Goal: Information Seeking & Learning: Stay updated

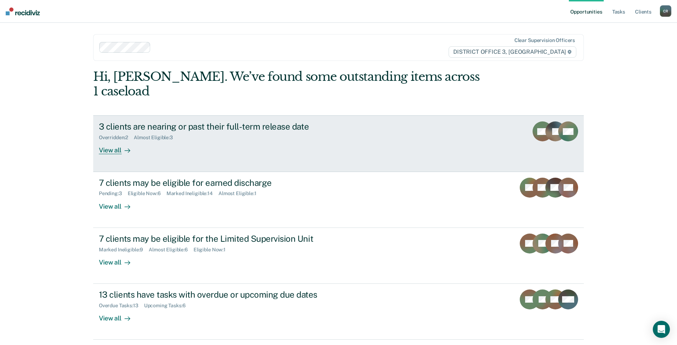
click at [283, 126] on div "3 clients are nearing or past their full-term release date Overridden : 2 Almos…" at bounding box center [232, 137] width 267 height 33
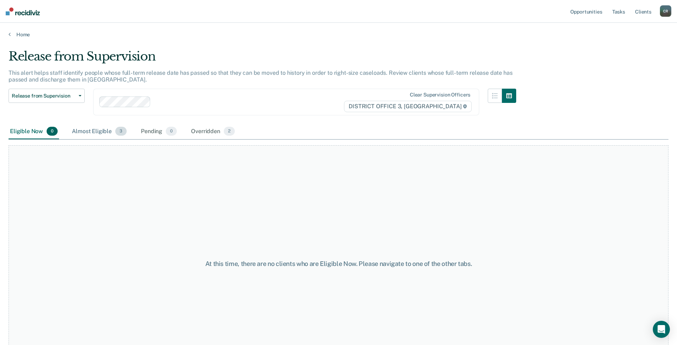
click at [109, 132] on div "Almost Eligible 3" at bounding box center [99, 132] width 58 height 16
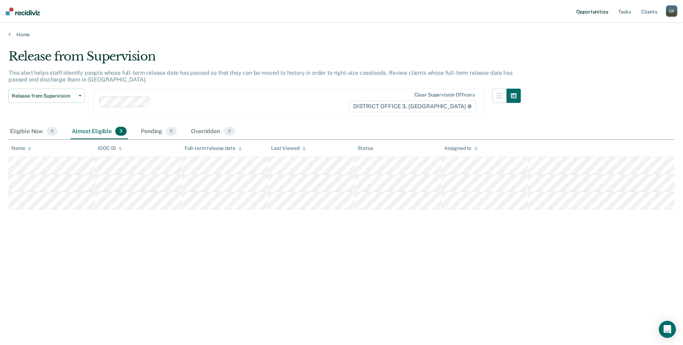
click at [596, 16] on link "Opportunities" at bounding box center [592, 11] width 35 height 23
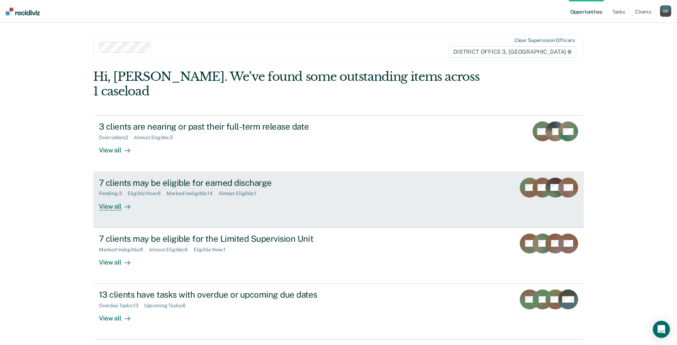
click at [311, 178] on div "7 clients may be eligible for earned discharge" at bounding box center [224, 183] width 250 height 10
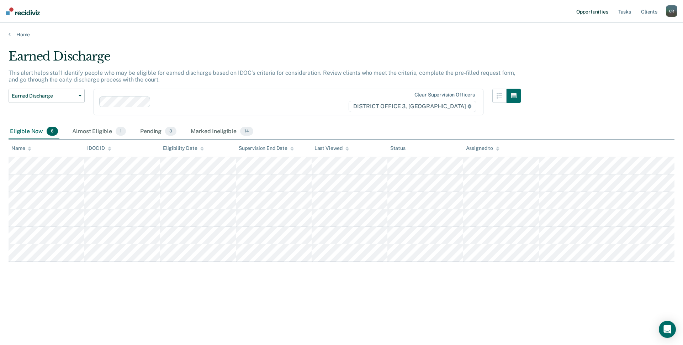
click at [598, 12] on link "Opportunities" at bounding box center [592, 11] width 35 height 23
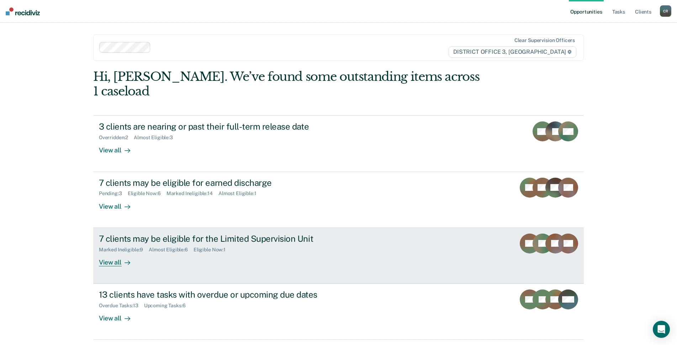
click at [392, 233] on link "7 clients may be eligible for the Limited Supervision Unit Marked Ineligible : …" at bounding box center [338, 256] width 491 height 56
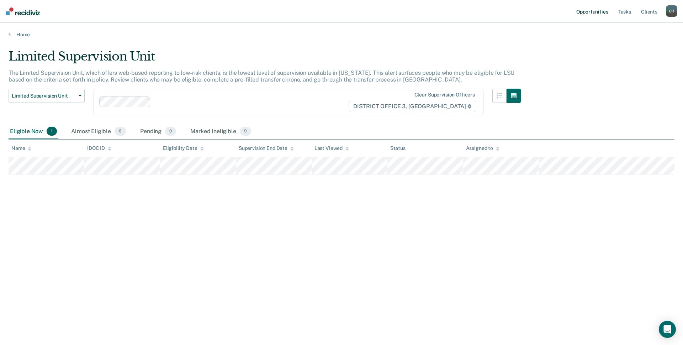
click at [594, 10] on link "Opportunities" at bounding box center [592, 11] width 35 height 23
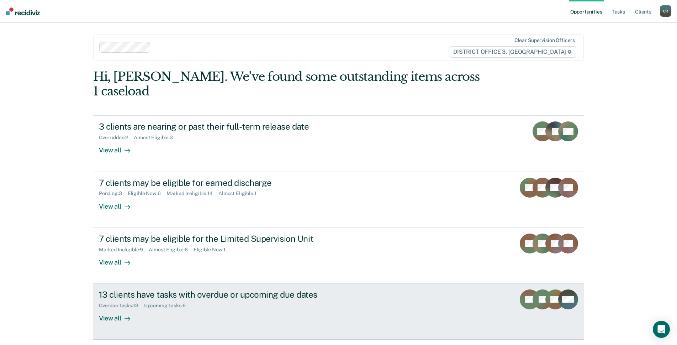
click at [341, 294] on div "13 clients have tasks with overdue or upcoming due dates Overdue Tasks : 13 Upc…" at bounding box center [232, 305] width 267 height 33
